Goal: Information Seeking & Learning: Learn about a topic

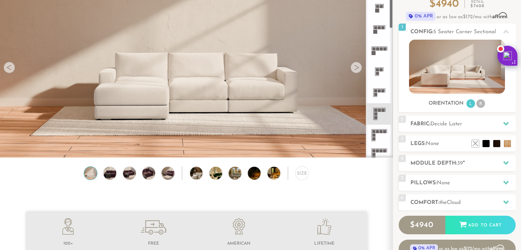
scroll to position [112, 0]
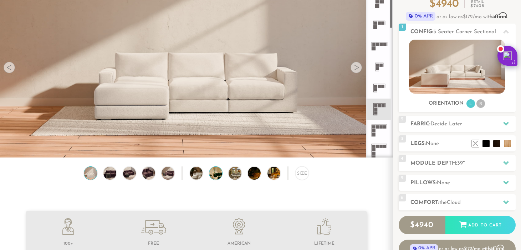
click at [211, 170] on img at bounding box center [220, 173] width 23 height 13
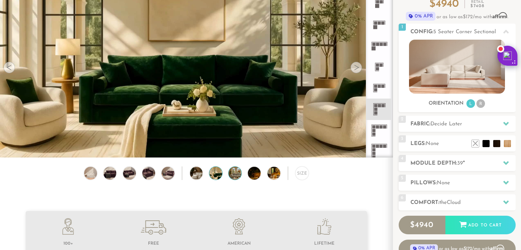
click at [234, 171] on img at bounding box center [240, 173] width 23 height 13
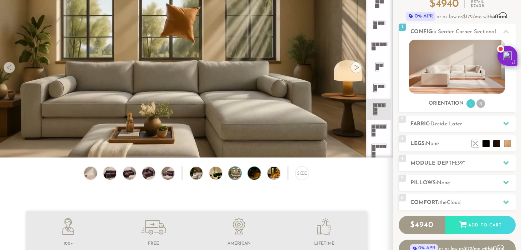
click at [256, 171] on img at bounding box center [259, 173] width 23 height 13
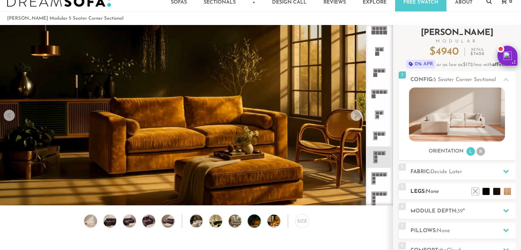
scroll to position [0, 0]
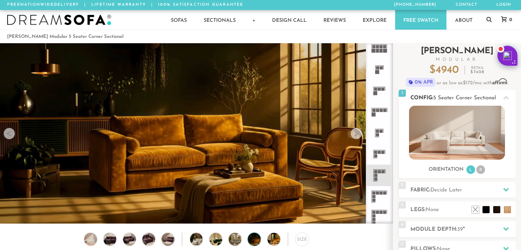
click at [473, 143] on img at bounding box center [457, 133] width 96 height 54
click at [466, 96] on span "5 Seater Corner Sectional" at bounding box center [464, 97] width 63 height 5
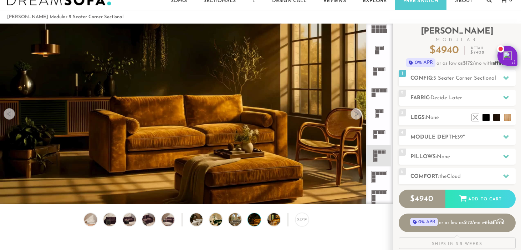
scroll to position [44, 0]
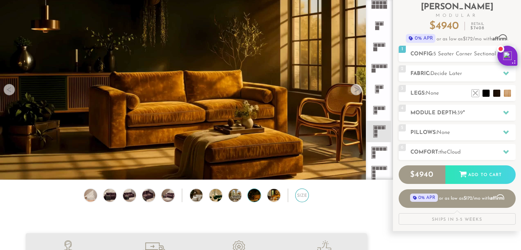
click at [301, 196] on div "Size" at bounding box center [302, 195] width 14 height 14
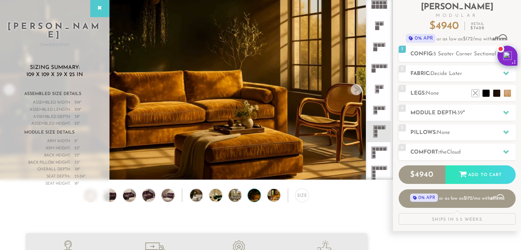
click at [91, 188] on div "Sizing Summary: 109 x 109 x 39 x 25 in Assembled Size Details Assembled Width: …" at bounding box center [55, 128] width 110 height 148
click at [91, 193] on img at bounding box center [90, 195] width 15 height 13
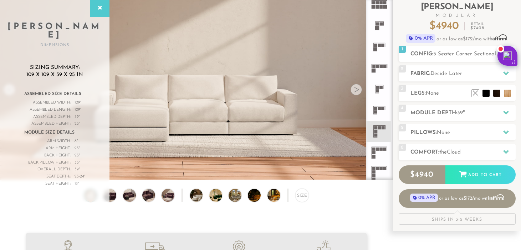
click at [143, 122] on img at bounding box center [196, 164] width 393 height 393
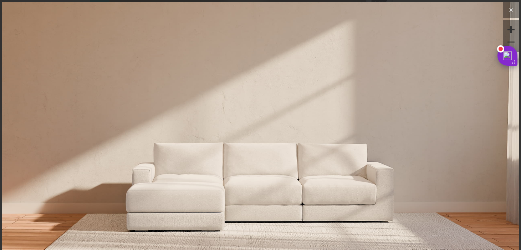
click at [510, 14] on icon at bounding box center [511, 10] width 9 height 9
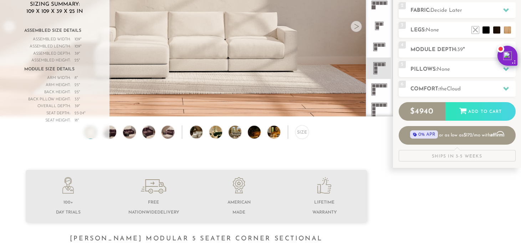
scroll to position [134, 0]
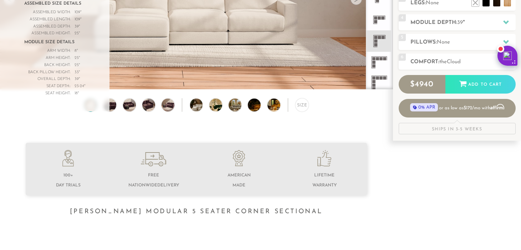
click at [92, 102] on div "Sizing Summary: 109 x 109 x 39 x 25 in Assembled Size Details Assembled Width: …" at bounding box center [55, 37] width 110 height 148
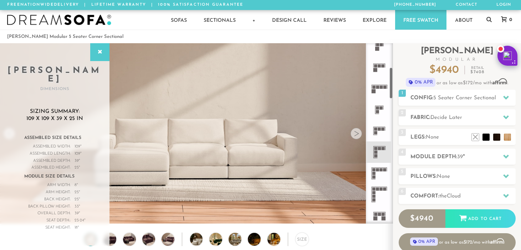
scroll to position [153, 0]
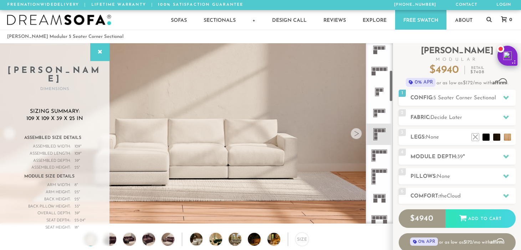
click at [380, 129] on icon at bounding box center [379, 133] width 21 height 21
click at [355, 134] on div at bounding box center [356, 133] width 11 height 11
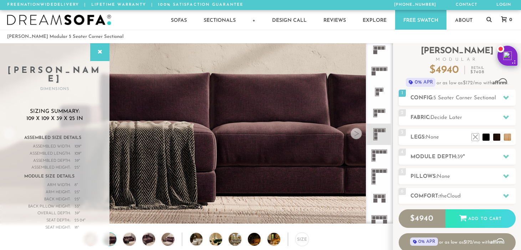
click at [355, 134] on div at bounding box center [356, 133] width 11 height 11
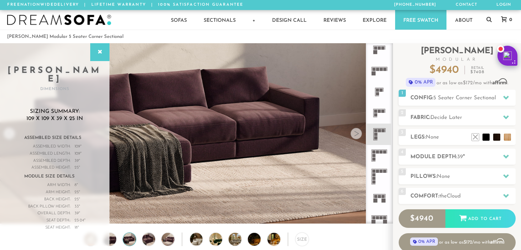
click at [355, 134] on div at bounding box center [356, 133] width 11 height 11
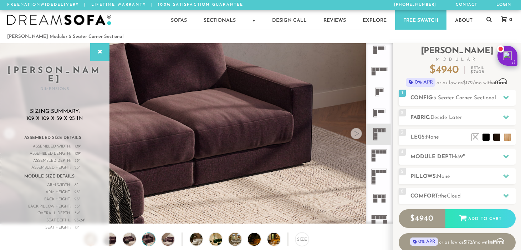
click at [355, 134] on div at bounding box center [356, 133] width 11 height 11
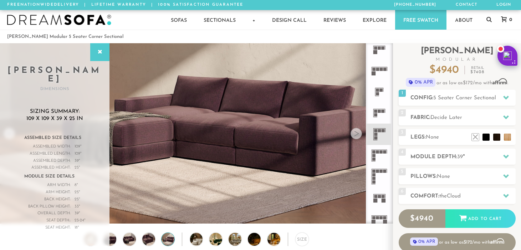
click at [355, 134] on div at bounding box center [356, 133] width 11 height 11
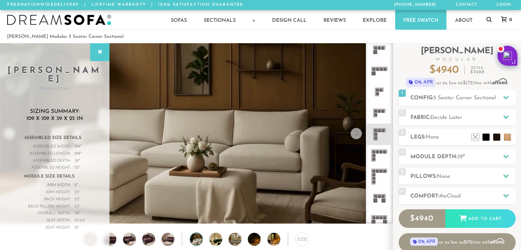
click at [355, 134] on div at bounding box center [356, 133] width 11 height 11
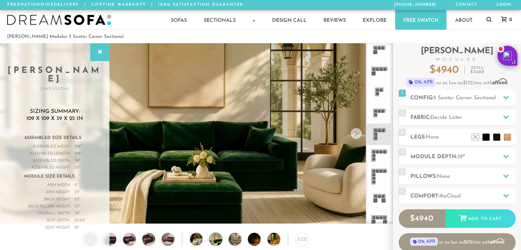
click at [355, 134] on div at bounding box center [356, 133] width 11 height 11
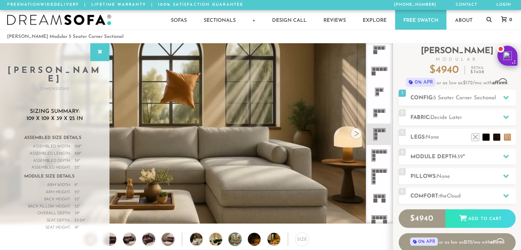
click at [355, 134] on div at bounding box center [356, 133] width 11 height 11
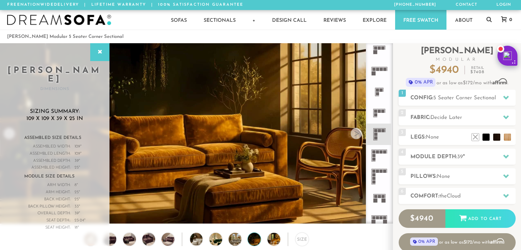
click at [355, 134] on div at bounding box center [356, 133] width 11 height 11
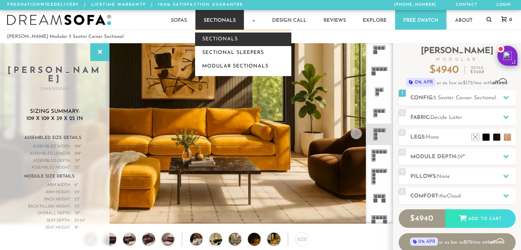
click at [228, 41] on link "Sectionals" at bounding box center [243, 39] width 96 height 14
